Goal: Information Seeking & Learning: Learn about a topic

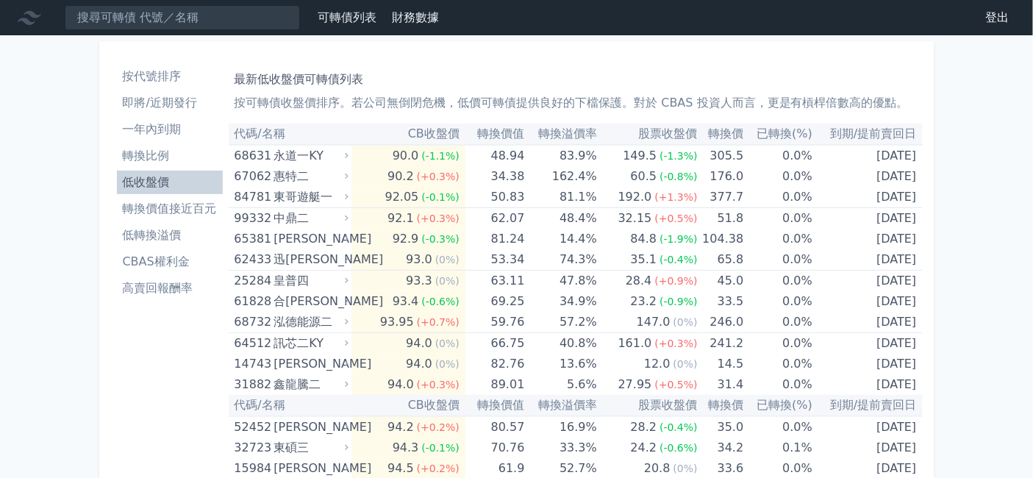
click at [117, 112] on li "即將/近期發行" at bounding box center [170, 103] width 106 height 18
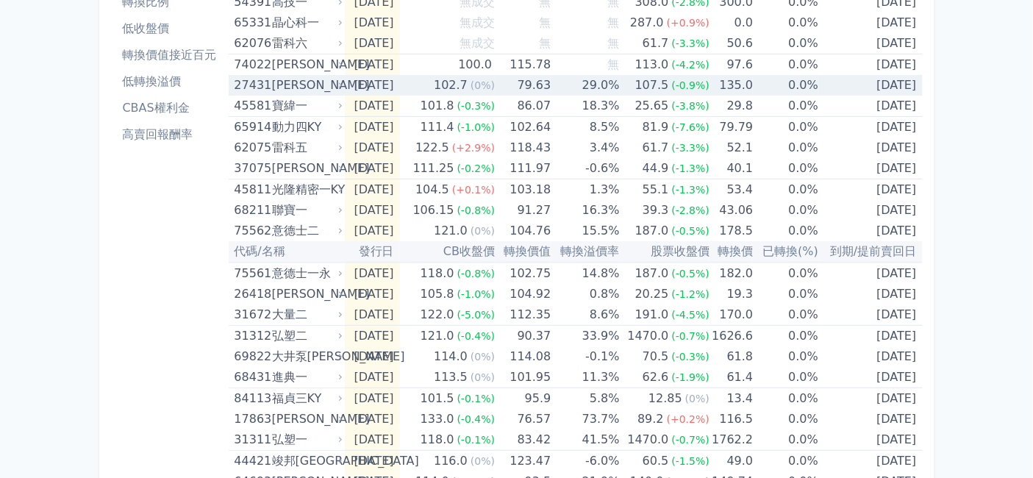
scroll to position [82, 0]
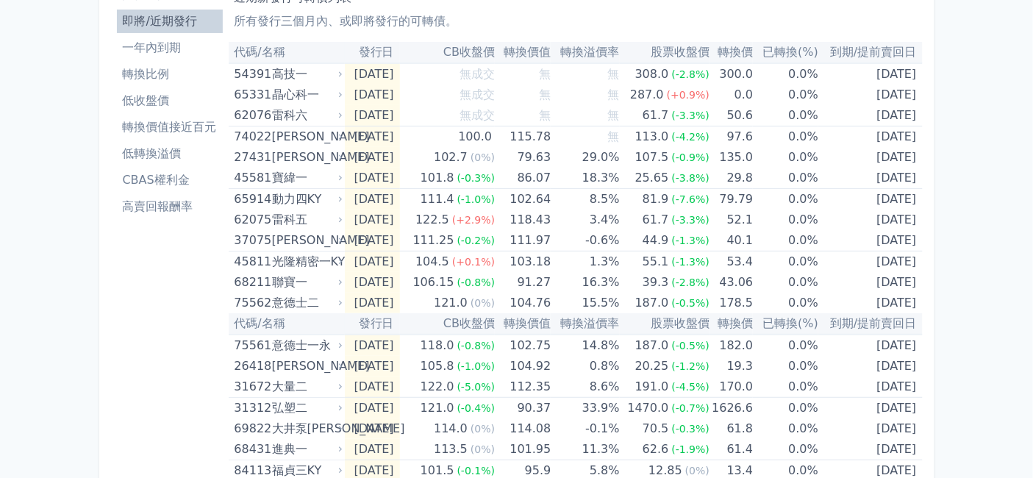
click at [117, 112] on link "低收盤價" at bounding box center [170, 101] width 106 height 24
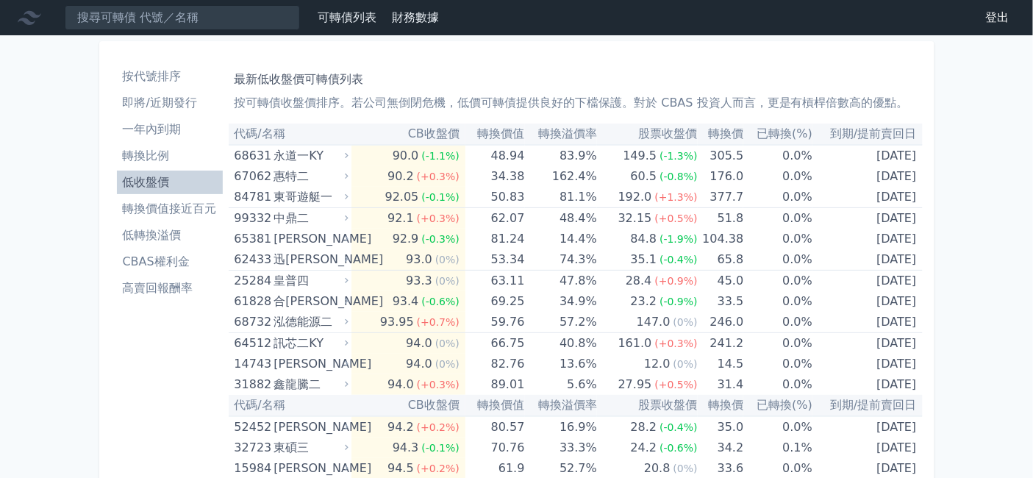
click at [117, 85] on li "按代號排序" at bounding box center [170, 77] width 106 height 18
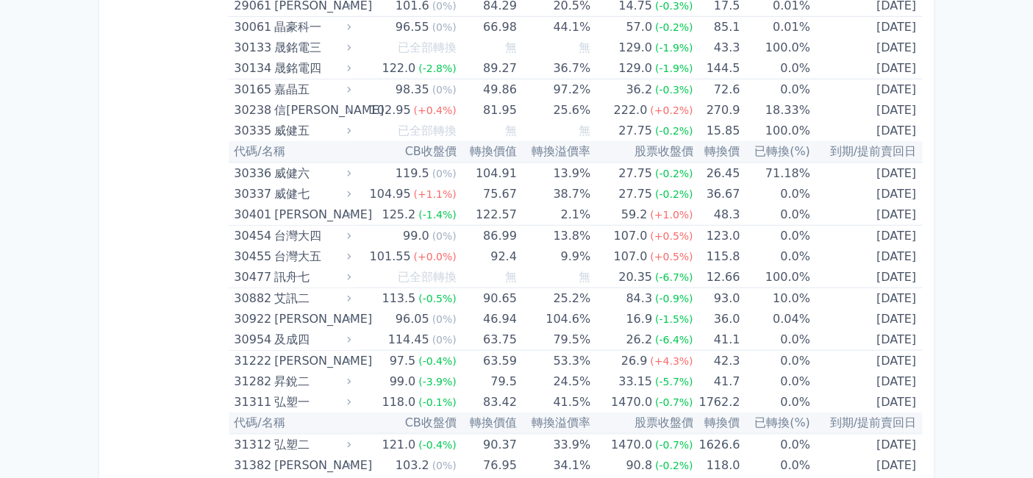
scroll to position [2205, 0]
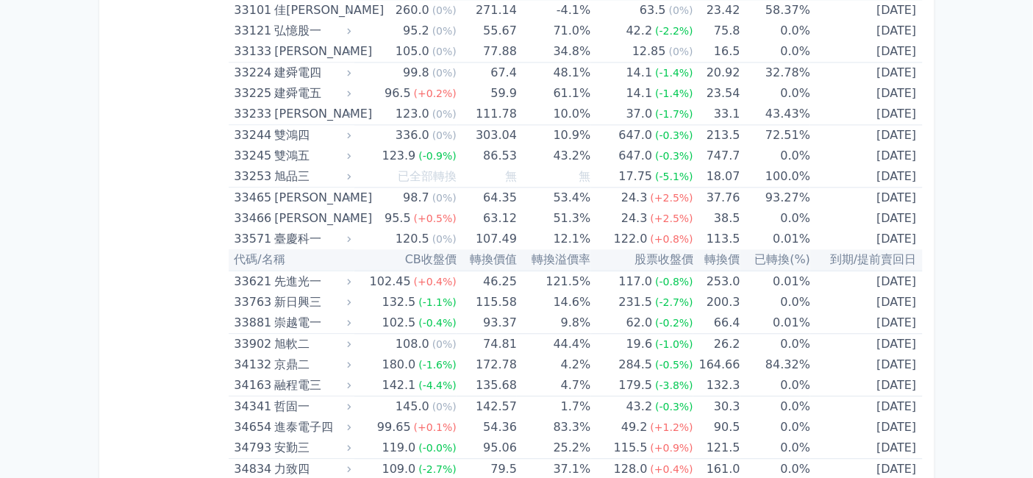
scroll to position [2940, 0]
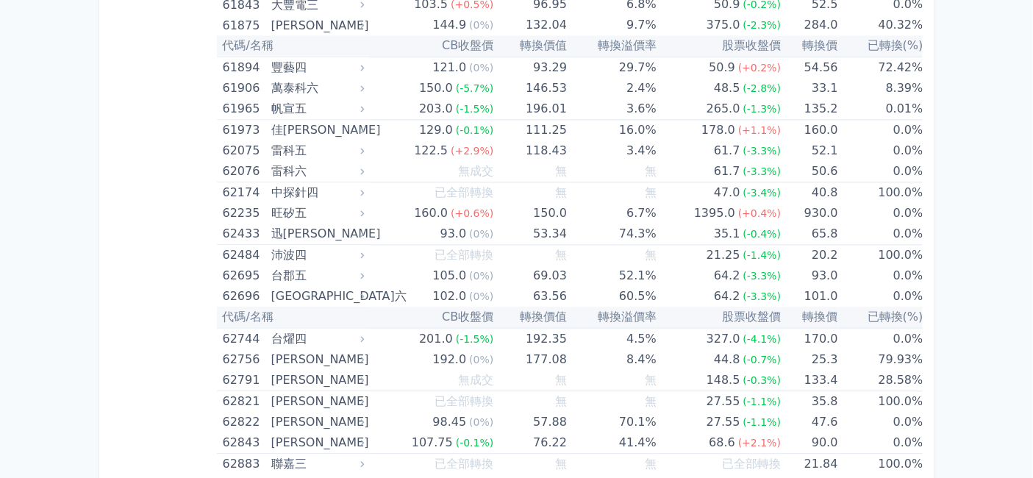
scroll to position [6616, 0]
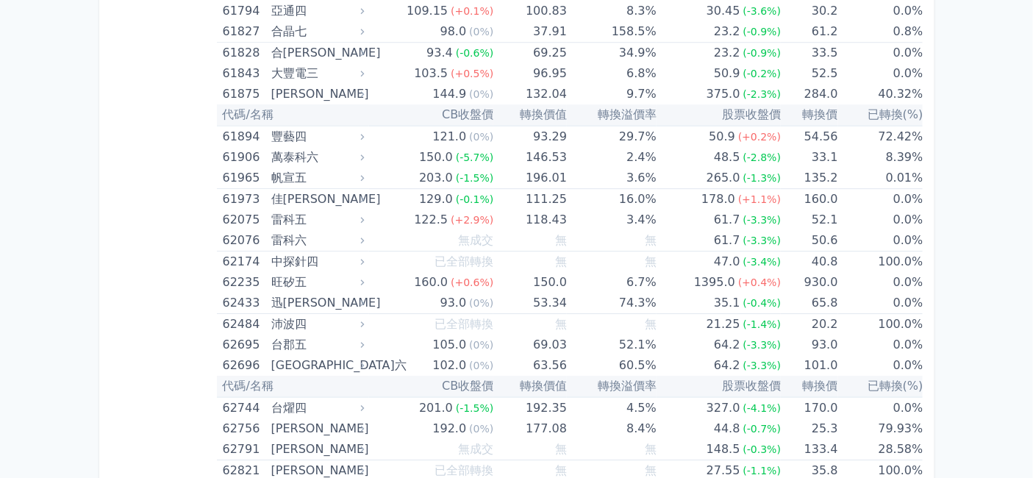
scroll to position [6861, 0]
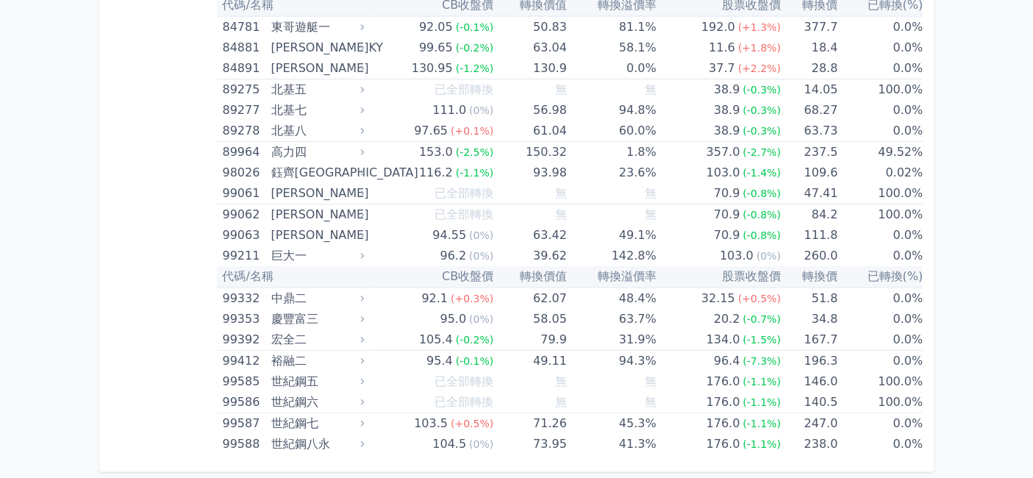
scroll to position [10536, 0]
drag, startPoint x: 429, startPoint y: 226, endPoint x: 481, endPoint y: 225, distance: 52.2
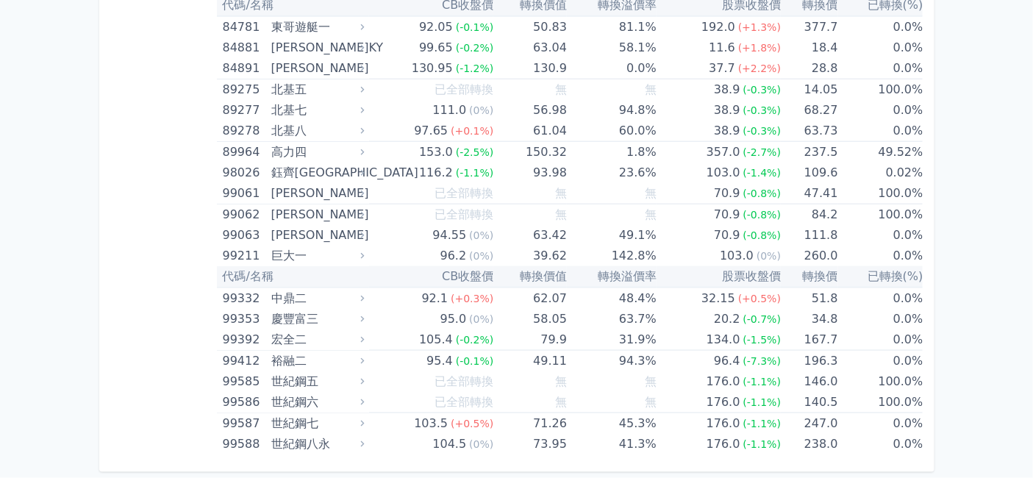
scroll to position [11108, 0]
